Goal: Navigation & Orientation: Find specific page/section

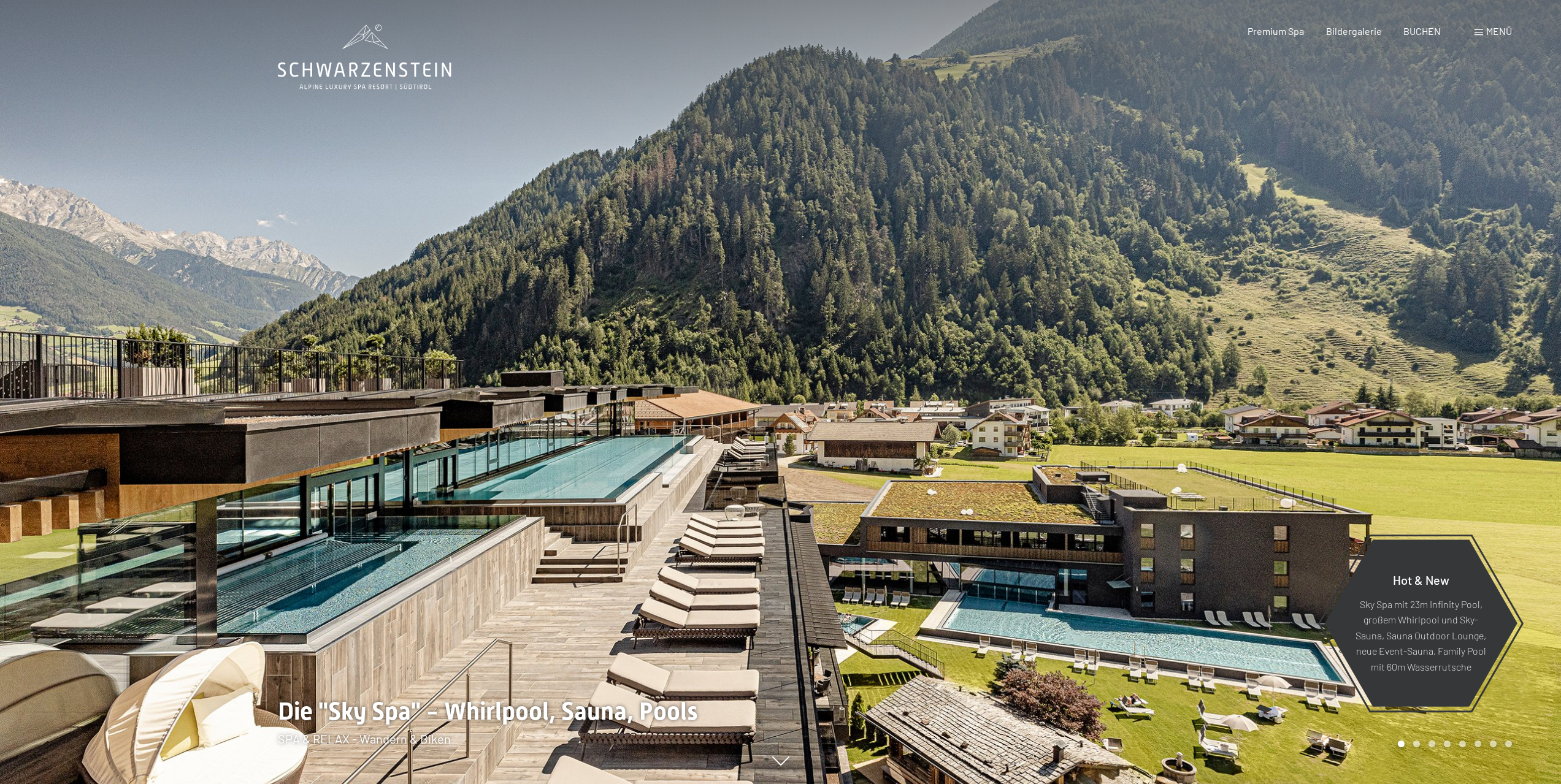
click at [851, 388] on div at bounding box center [1171, 392] width 781 height 784
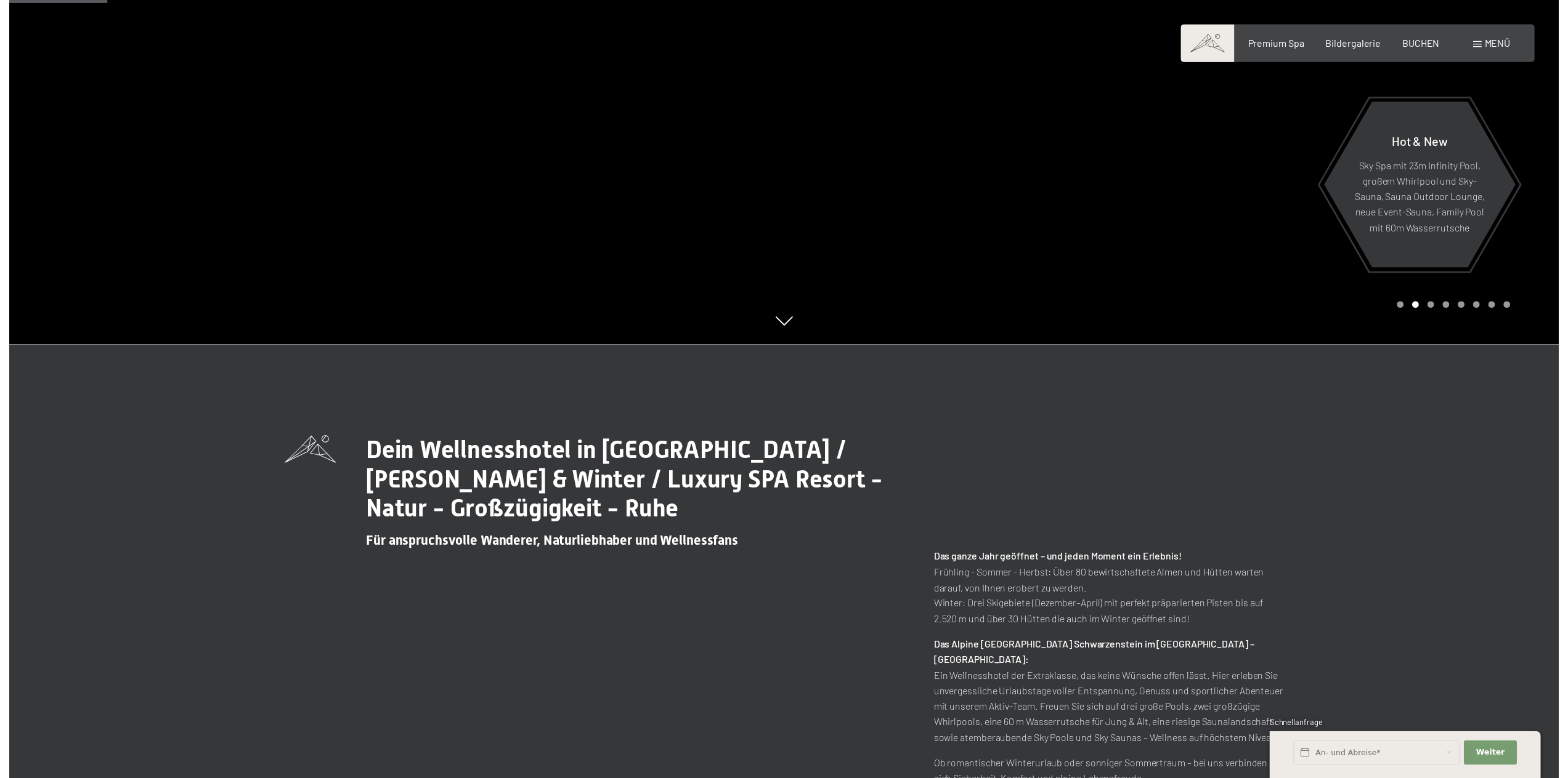
scroll to position [492, 0]
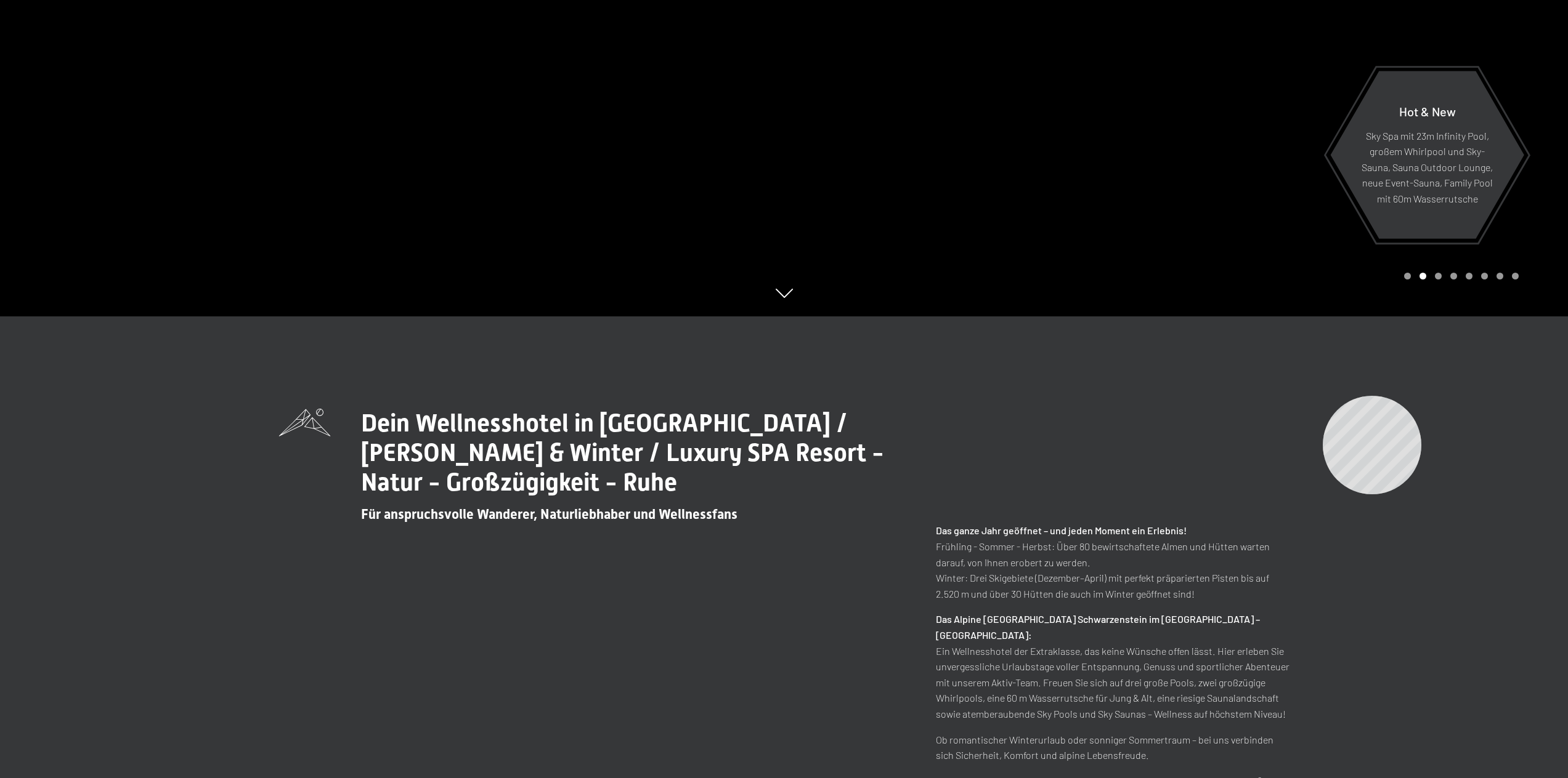
click at [1323, 396] on div "Dein Wellnesshotel in Südtirol / Sommer & Winter / Luxury SPA Resort - Natur - …" at bounding box center [784, 630] width 1568 height 628
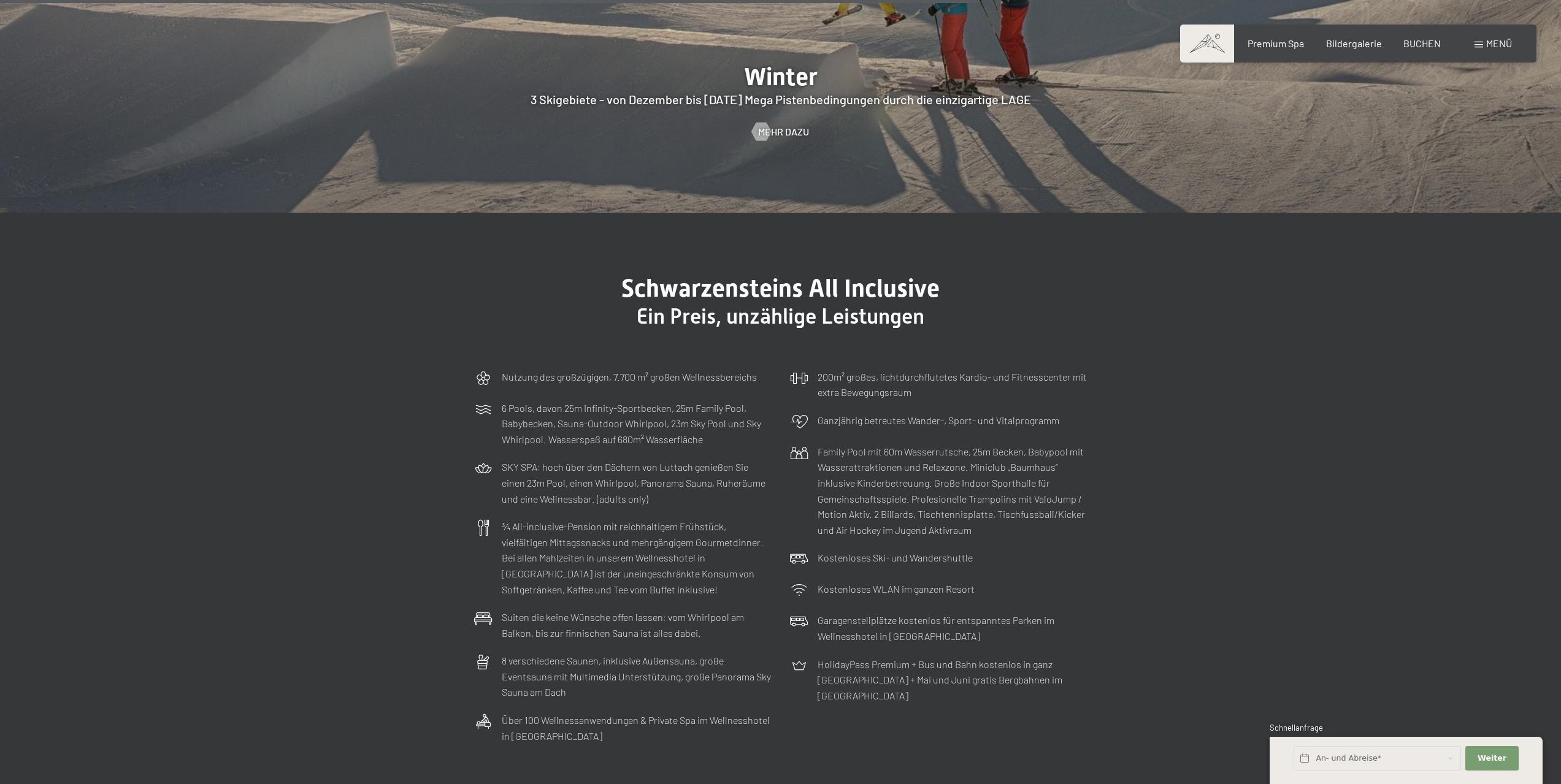
scroll to position [4475, 0]
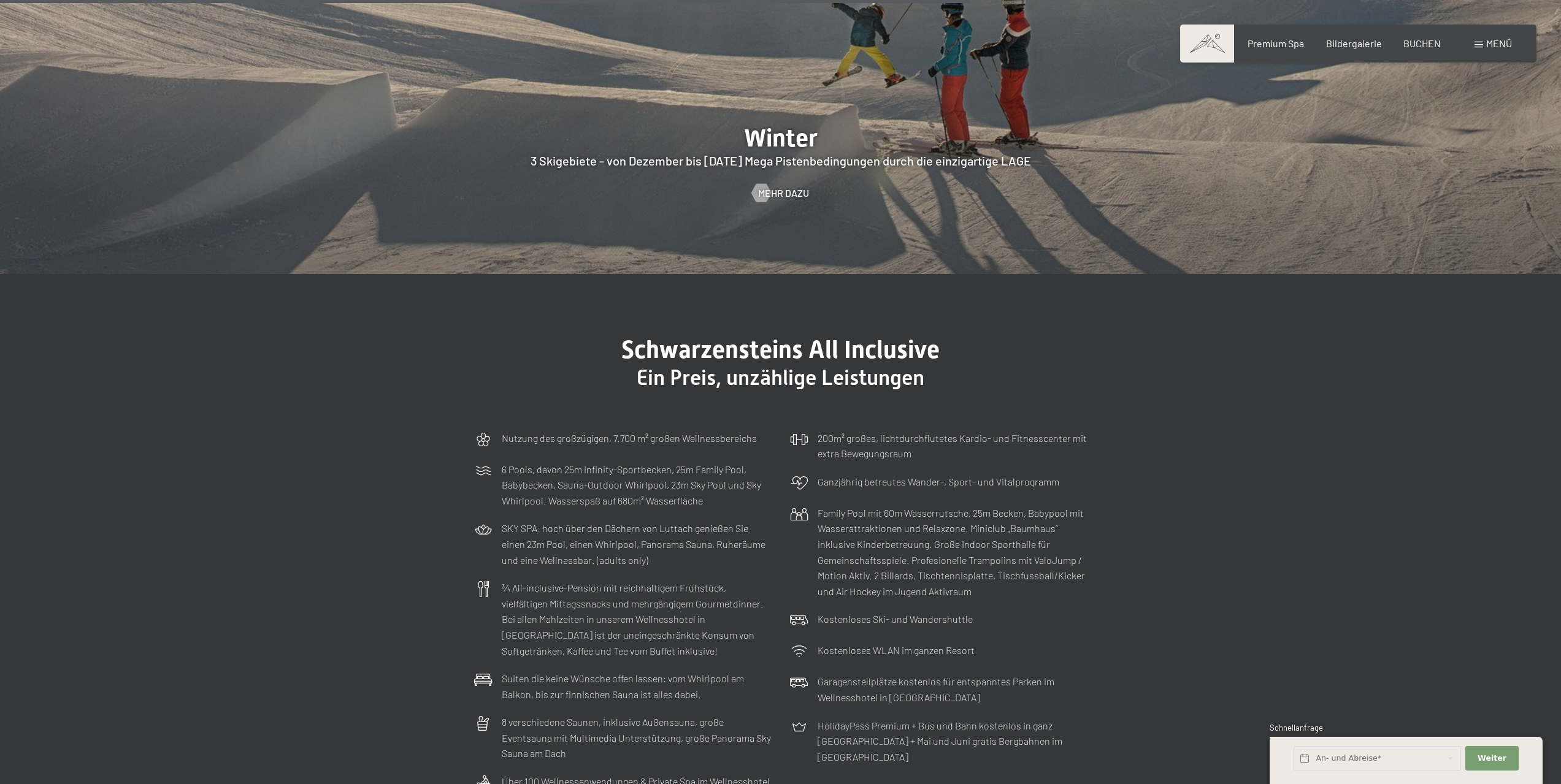
click at [1483, 50] on div "Menü" at bounding box center [1493, 44] width 37 height 14
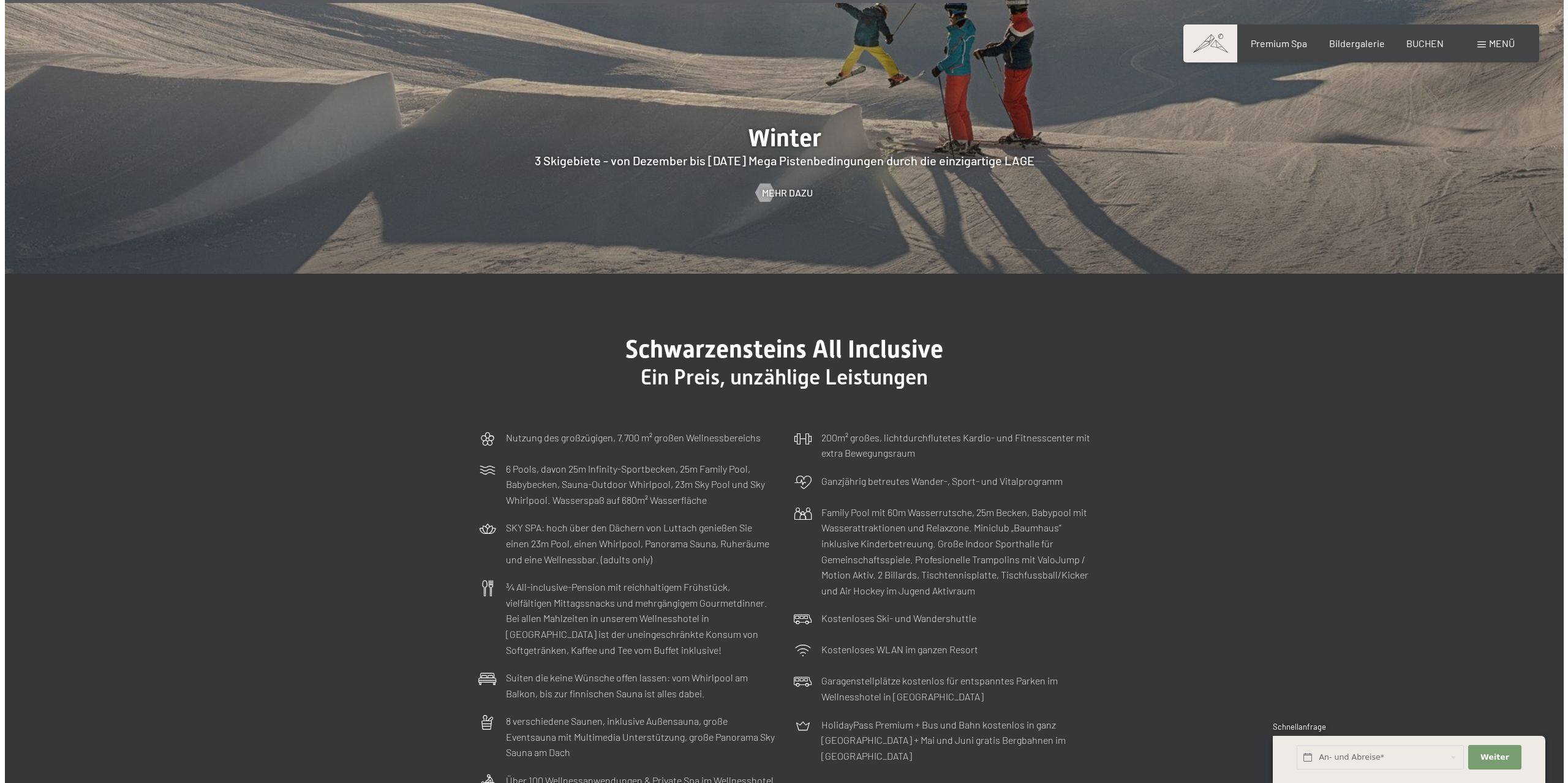
scroll to position [4486, 0]
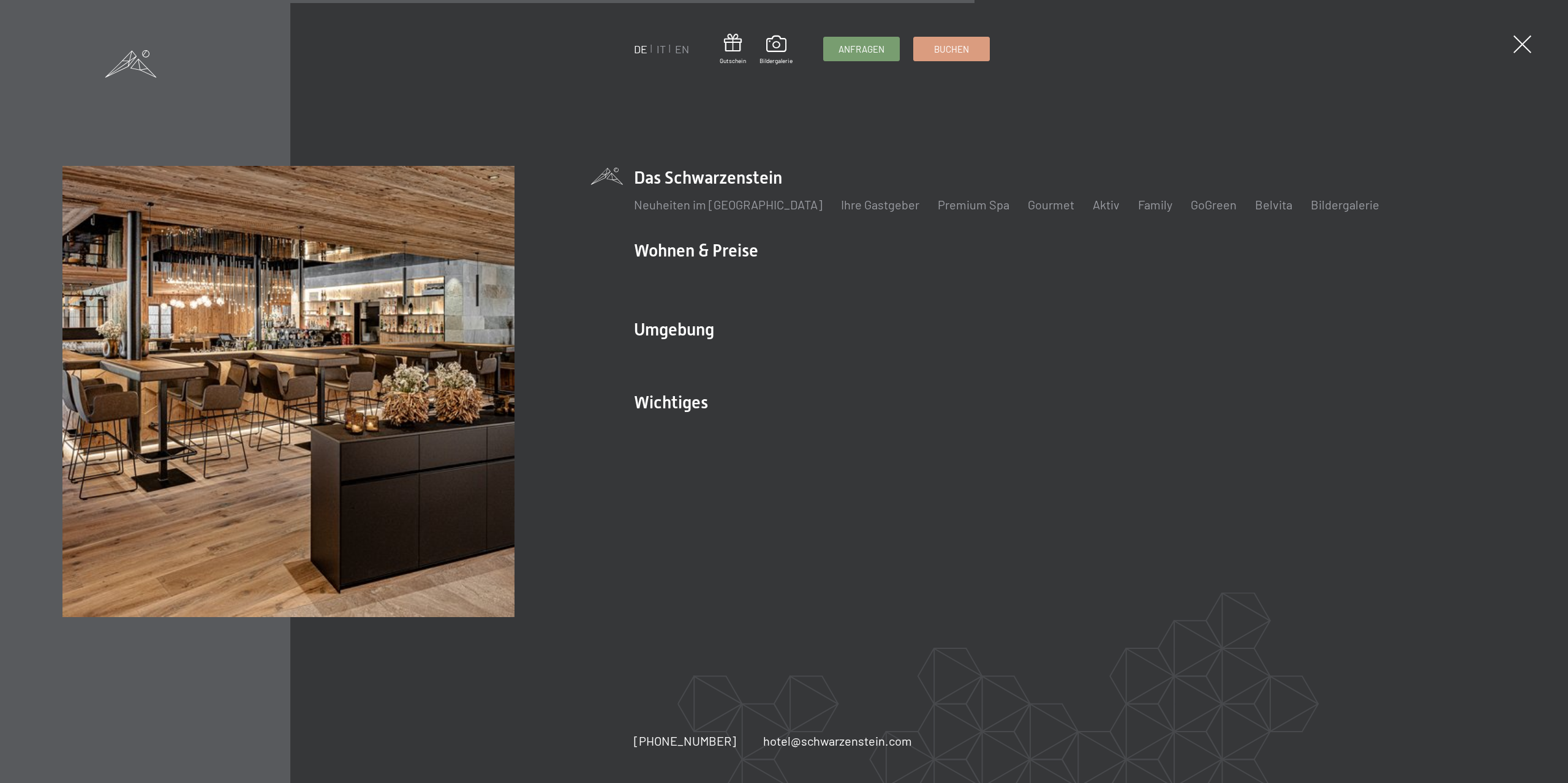
click at [656, 44] on ul "DE IT EN" at bounding box center [661, 49] width 55 height 15
click at [659, 46] on link "IT" at bounding box center [661, 49] width 9 height 13
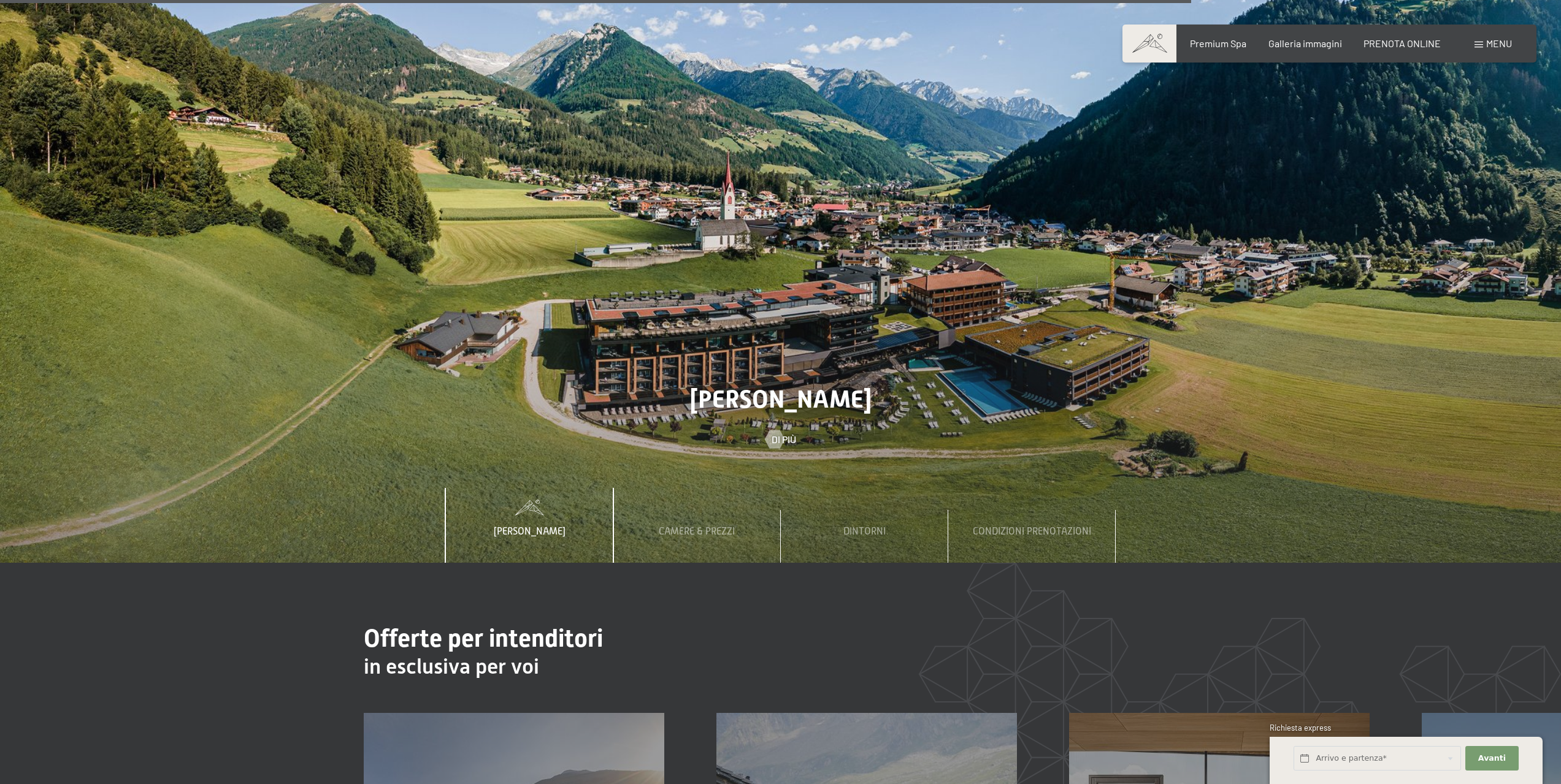
scroll to position [5395, 0]
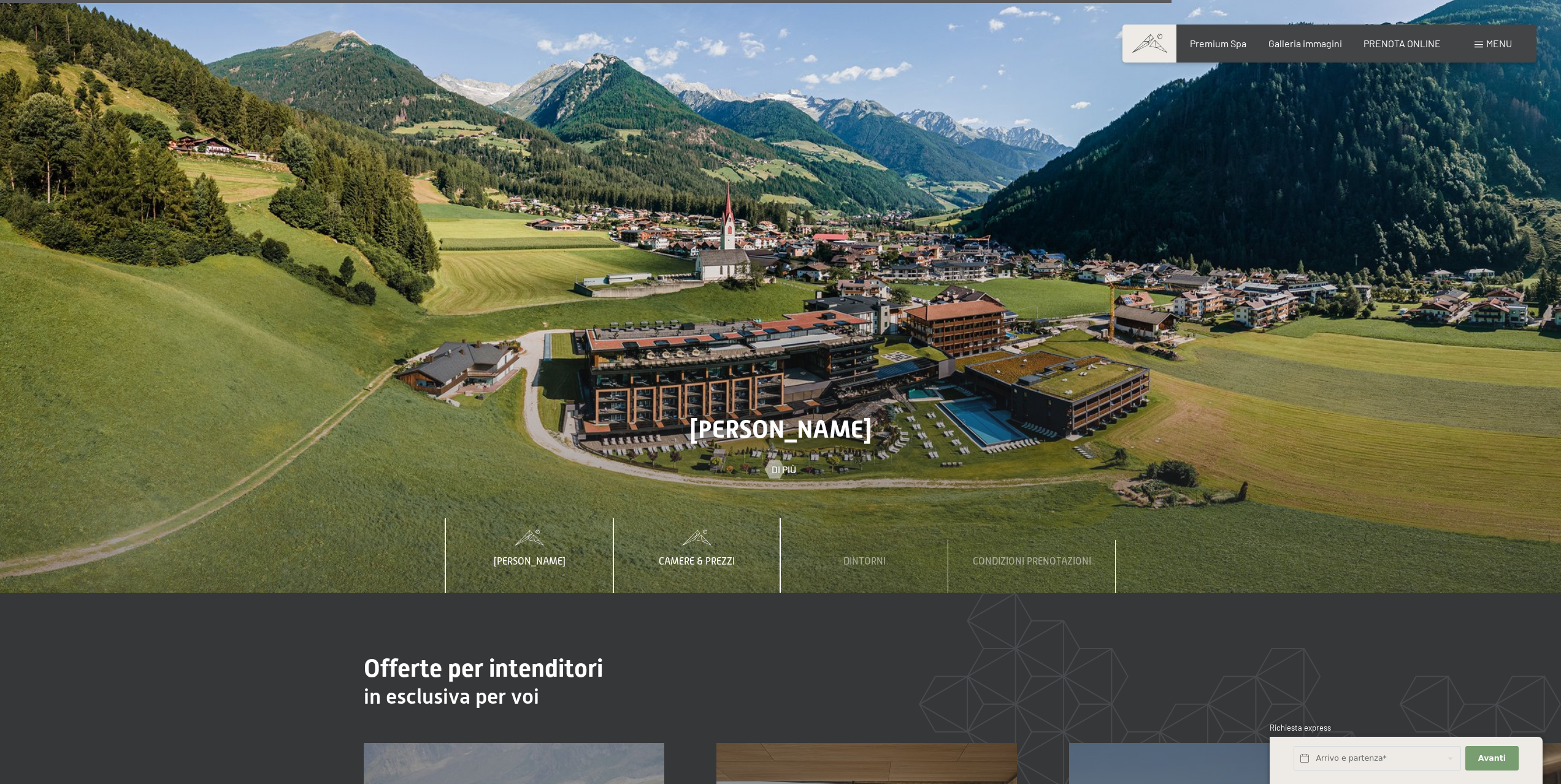
click at [692, 556] on span "Camere & Prezzi" at bounding box center [696, 561] width 76 height 11
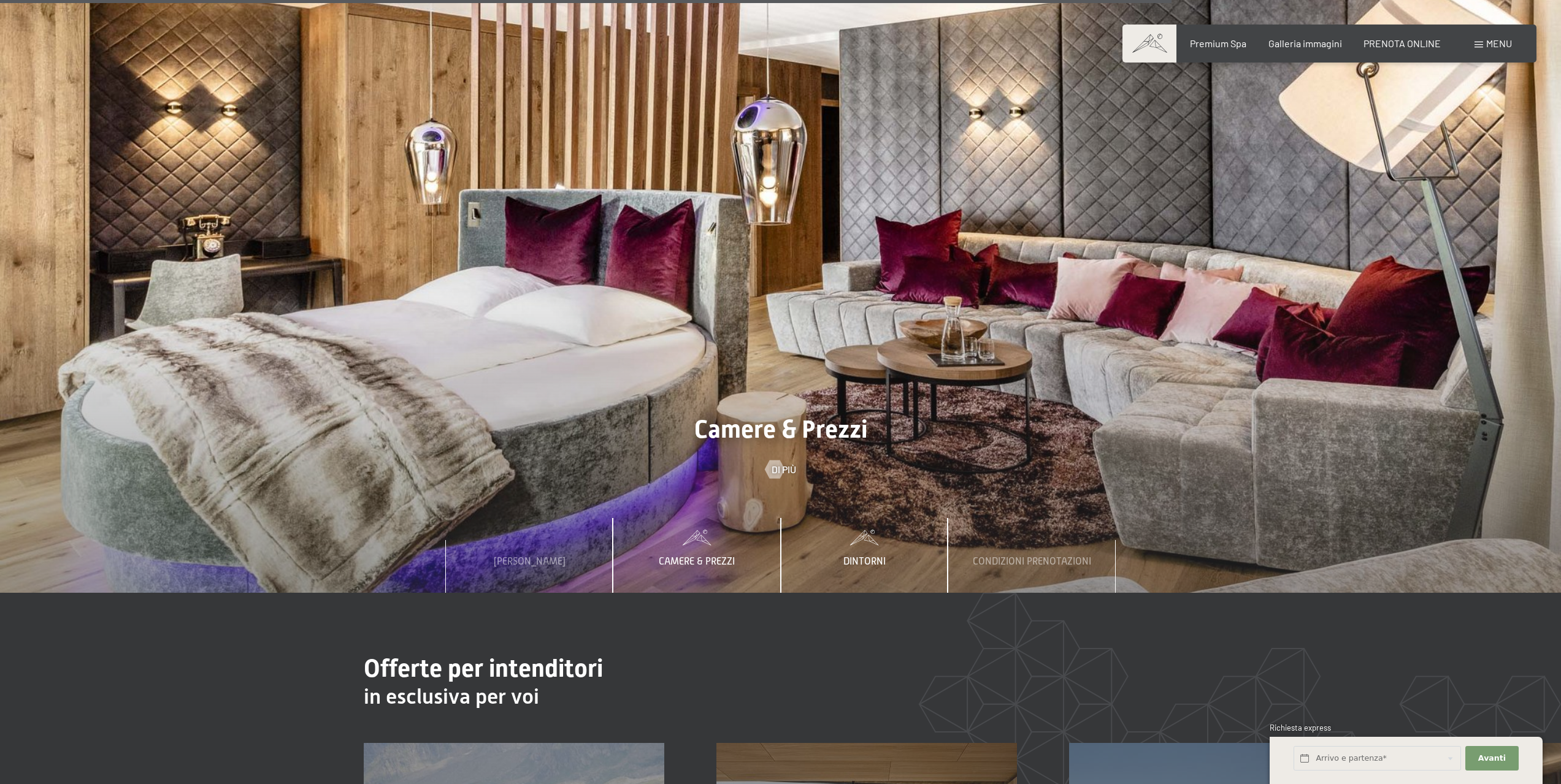
click at [827, 530] on span at bounding box center [865, 538] width 167 height 15
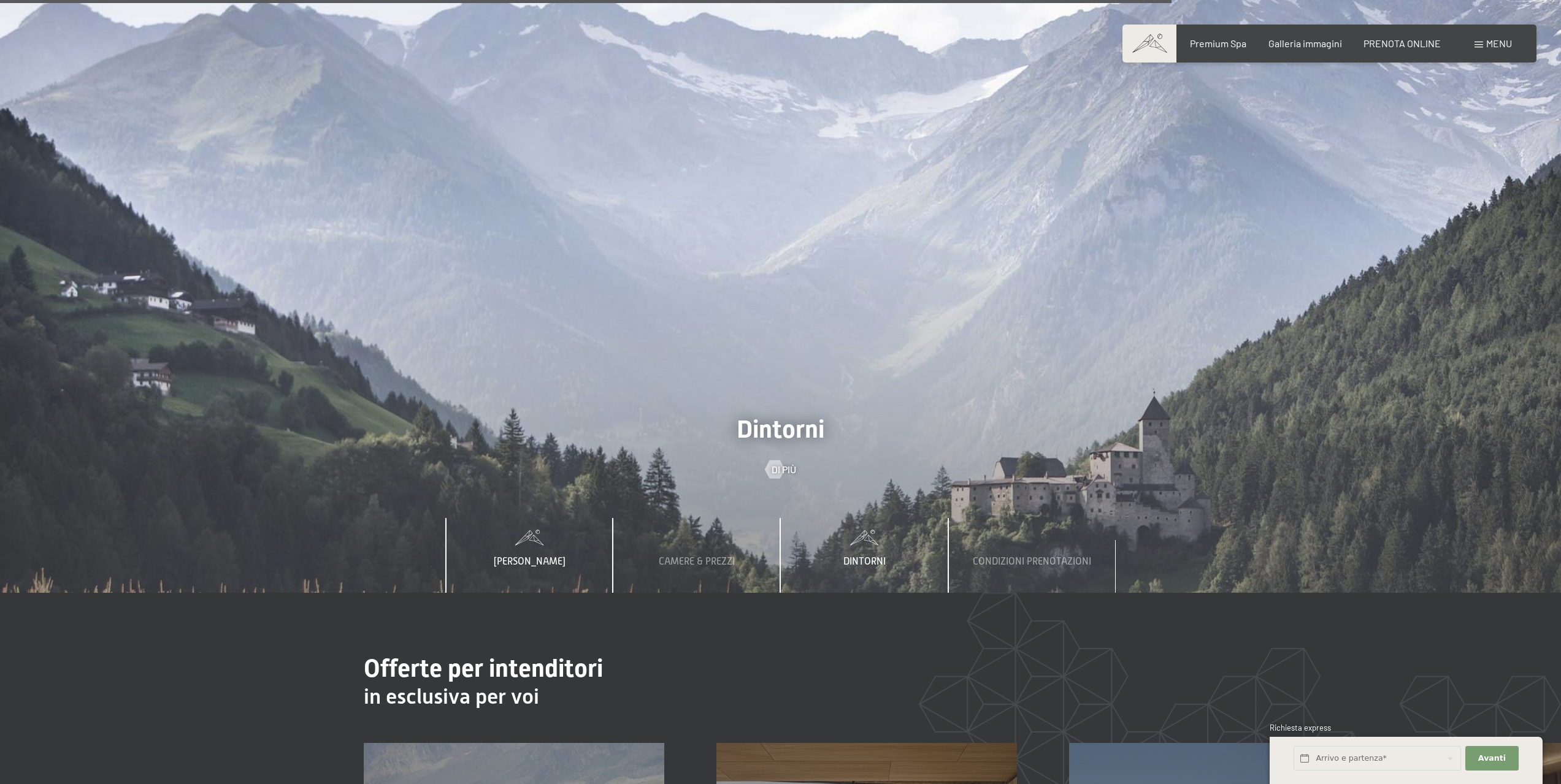
click at [542, 518] on div "[PERSON_NAME]" at bounding box center [529, 555] width 90 height 75
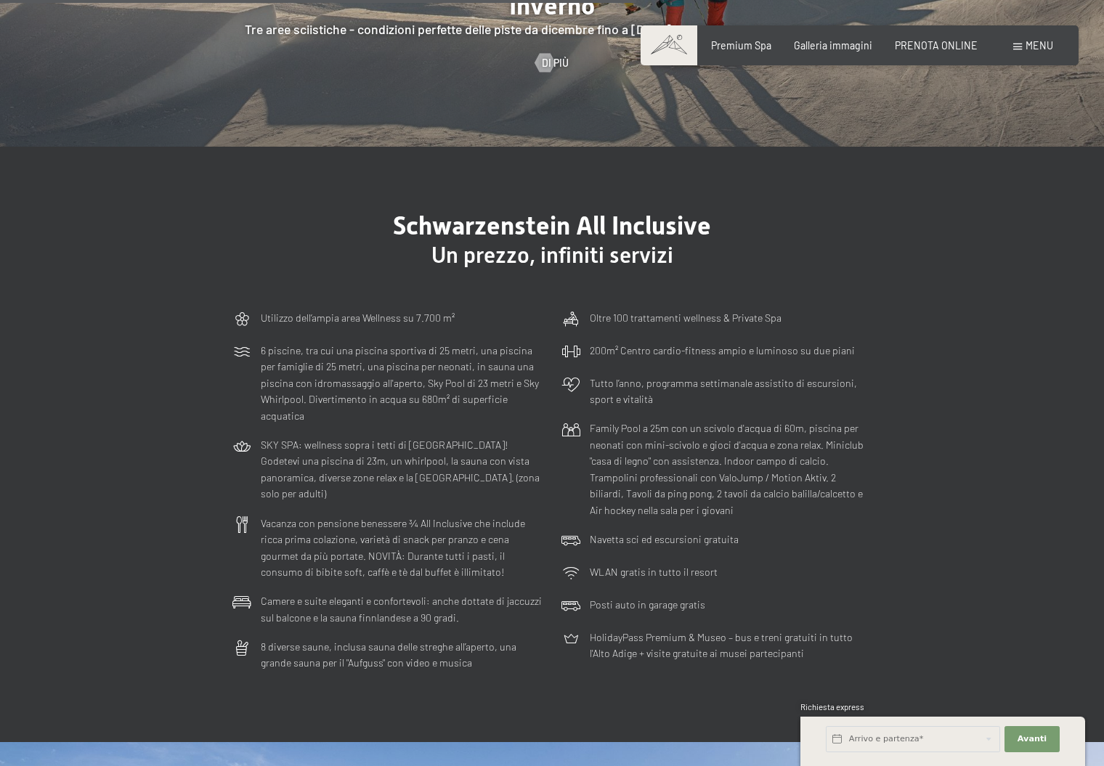
scroll to position [3775, 0]
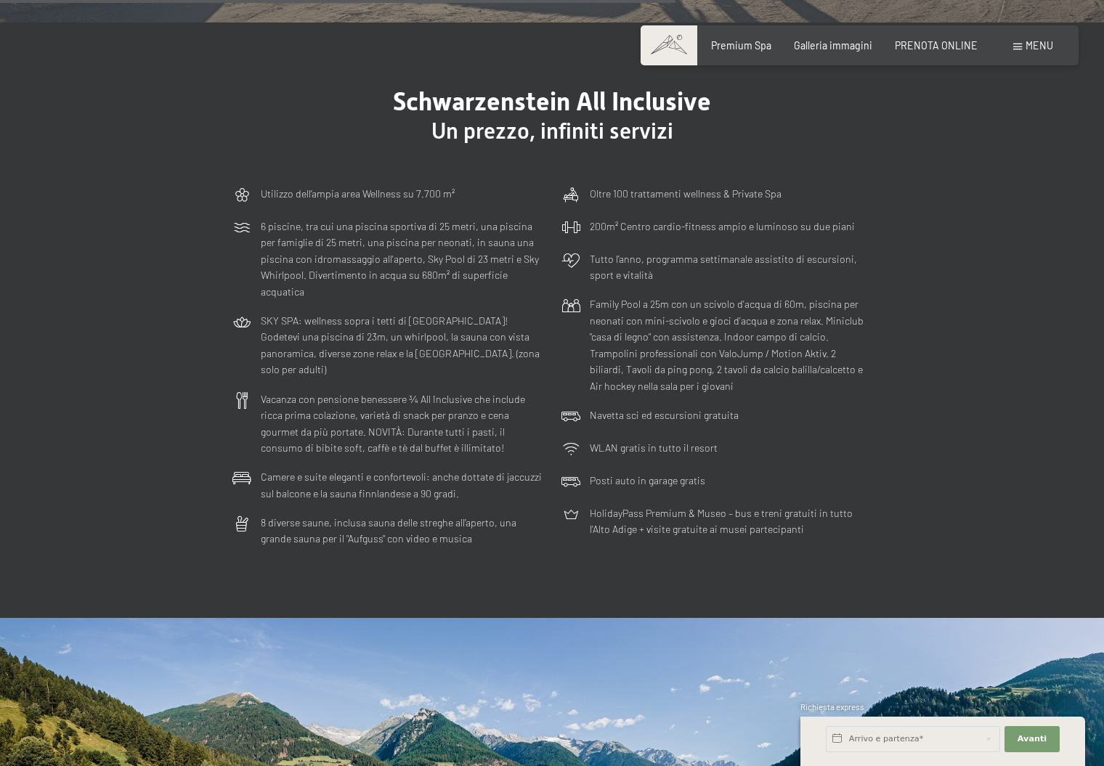
click at [849, 401] on div "Navetta sci ed escursioni gratuita" at bounding box center [717, 417] width 323 height 33
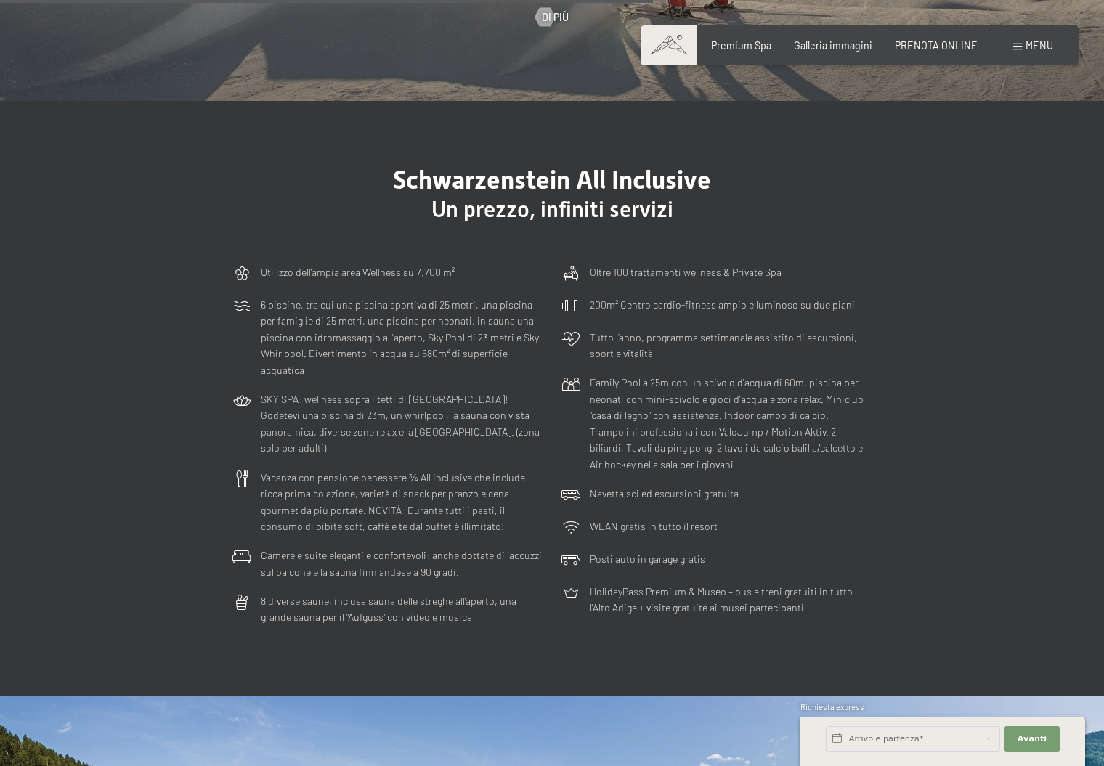
scroll to position [3703, 0]
